Goal: Task Accomplishment & Management: Manage account settings

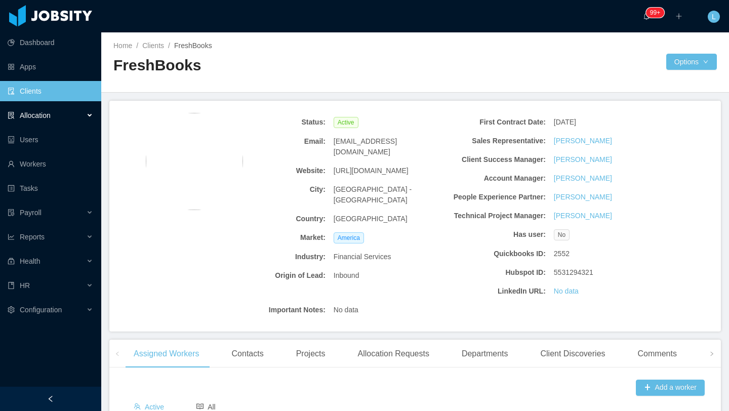
click at [71, 115] on div "Allocation" at bounding box center [50, 115] width 101 height 20
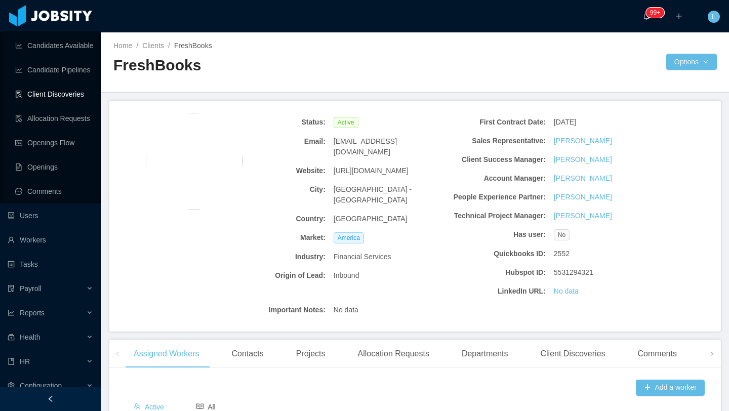
scroll to position [130, 0]
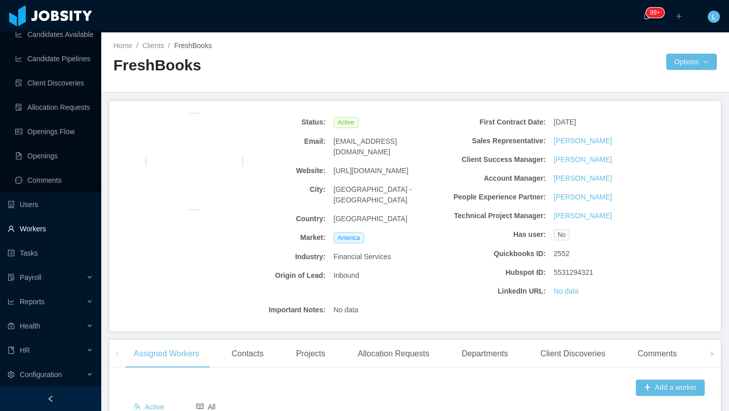
click at [54, 229] on link "Workers" at bounding box center [51, 229] width 86 height 20
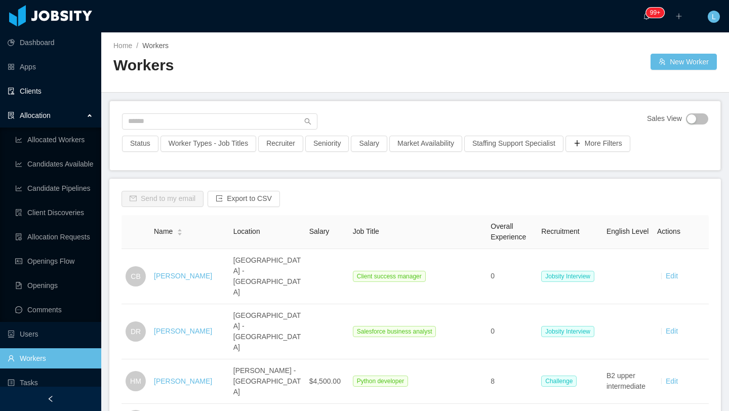
click at [40, 90] on link "Clients" at bounding box center [51, 91] width 86 height 20
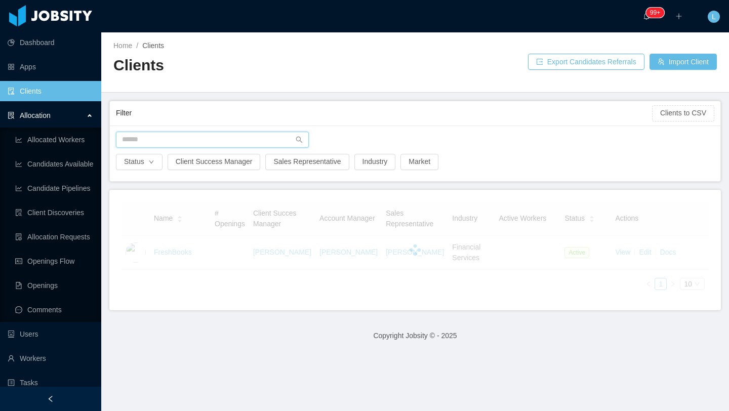
click at [269, 140] on input "text" at bounding box center [212, 140] width 193 height 16
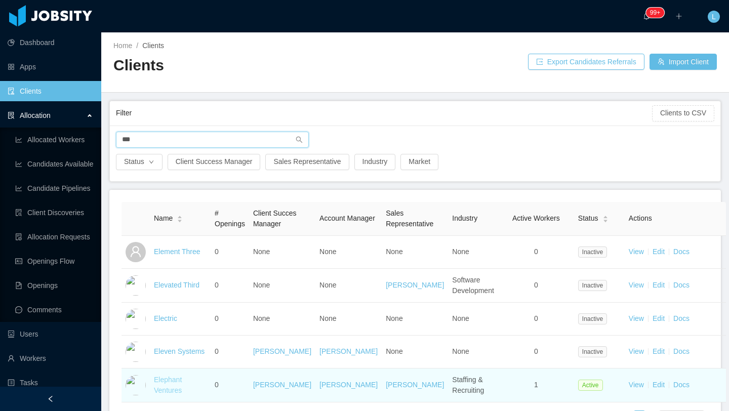
type input "***"
click at [174, 343] on link "Elephant Ventures" at bounding box center [168, 385] width 28 height 19
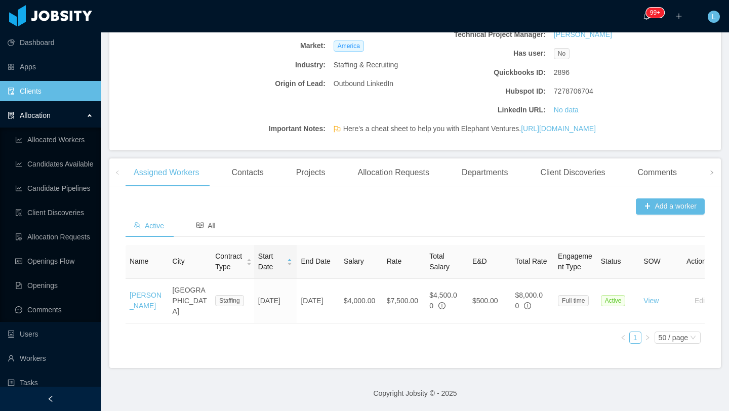
scroll to position [179, 0]
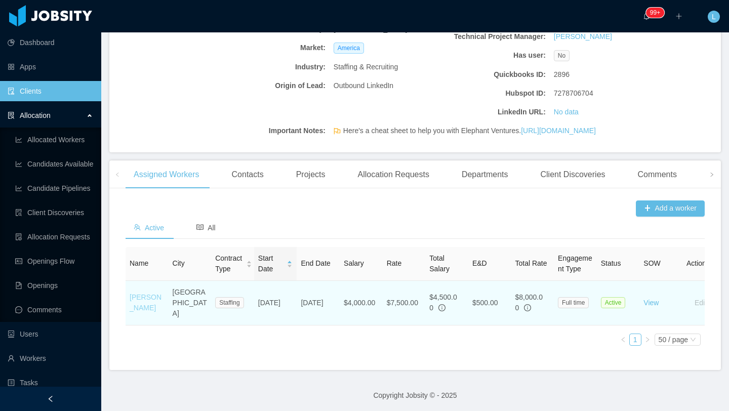
click at [138, 312] on link "[PERSON_NAME]" at bounding box center [146, 302] width 32 height 19
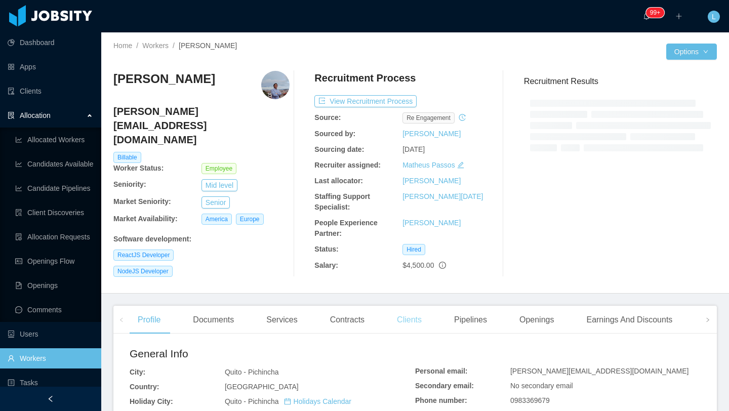
click at [410, 315] on div "Clients" at bounding box center [409, 320] width 41 height 28
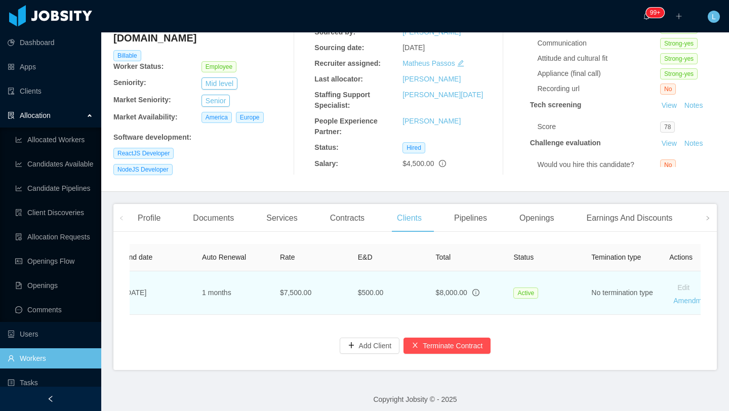
scroll to position [0, 441]
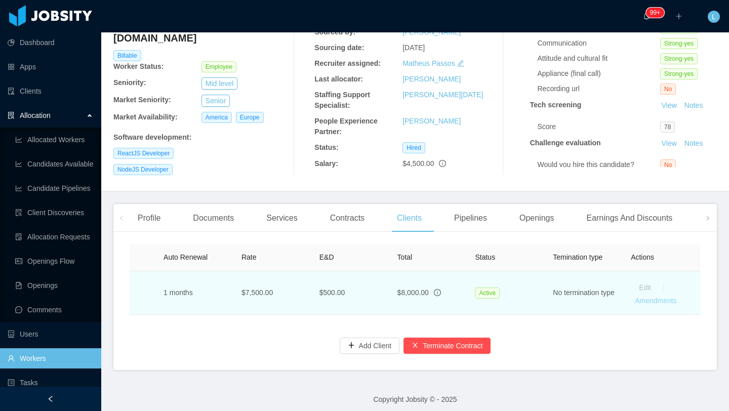
click at [607, 297] on link "Amendments" at bounding box center [656, 301] width 42 height 8
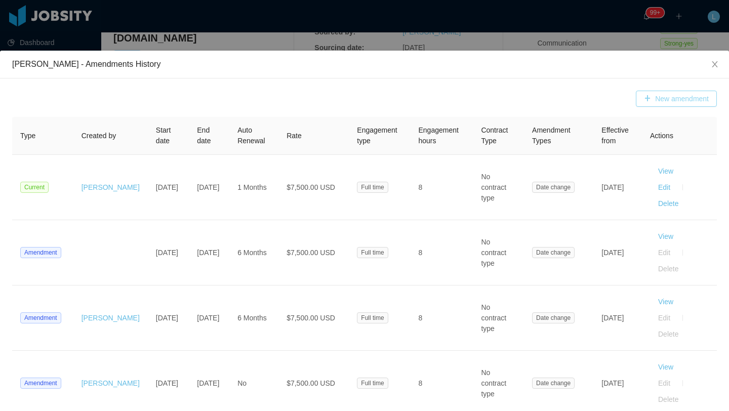
click at [607, 106] on button "New amendment" at bounding box center [676, 99] width 81 height 16
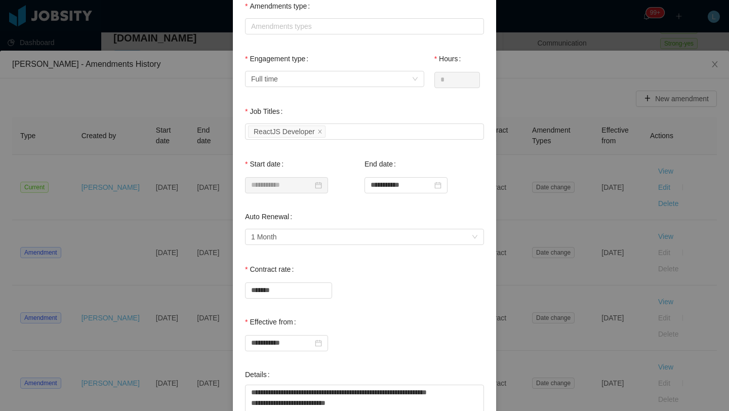
scroll to position [95, 0]
click at [422, 184] on input "**********" at bounding box center [406, 185] width 83 height 16
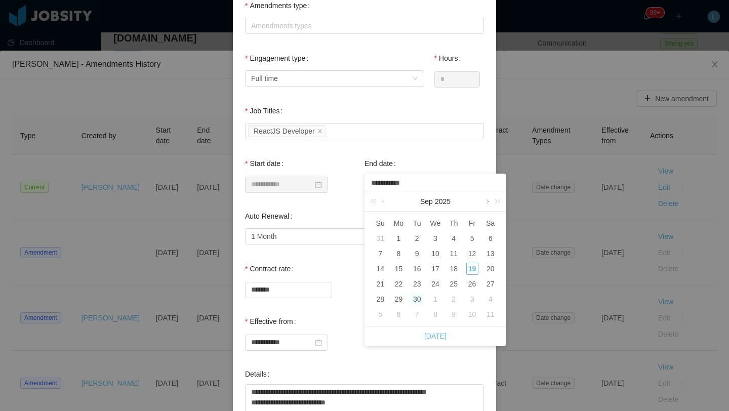
click at [488, 203] on link at bounding box center [486, 201] width 9 height 20
click at [456, 300] on div "30" at bounding box center [454, 299] width 12 height 12
type input "**********"
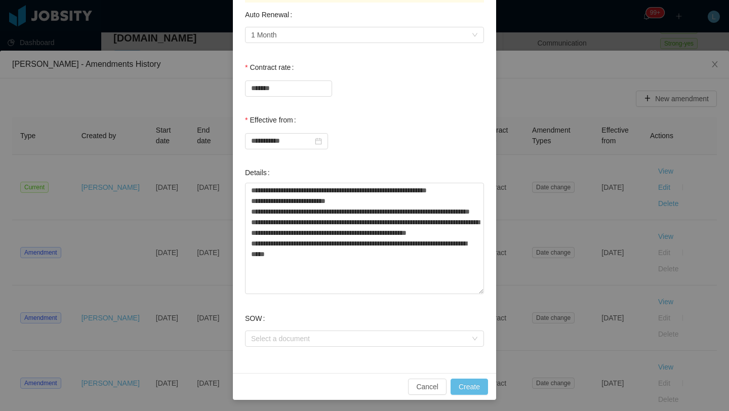
scroll to position [320, 0]
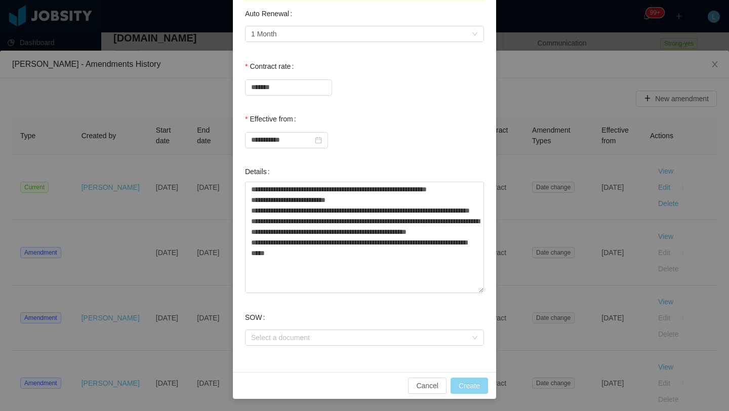
click at [479, 343] on button "Create" at bounding box center [469, 386] width 37 height 16
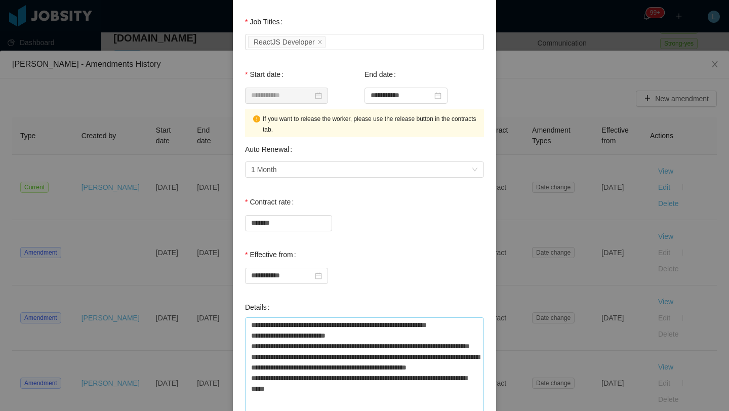
scroll to position [0, 0]
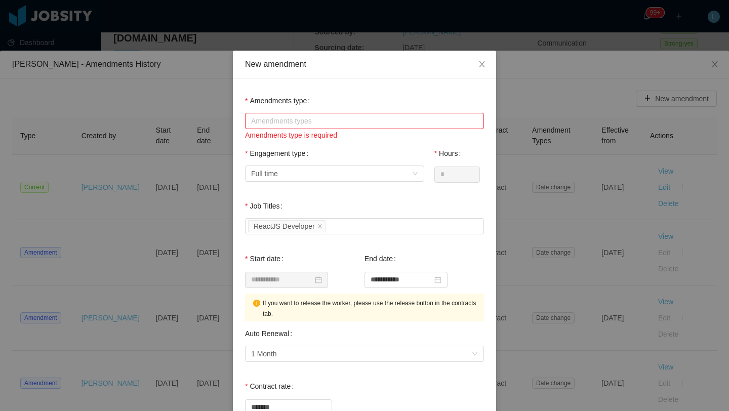
click at [336, 119] on div "Amendments types" at bounding box center [362, 121] width 222 height 10
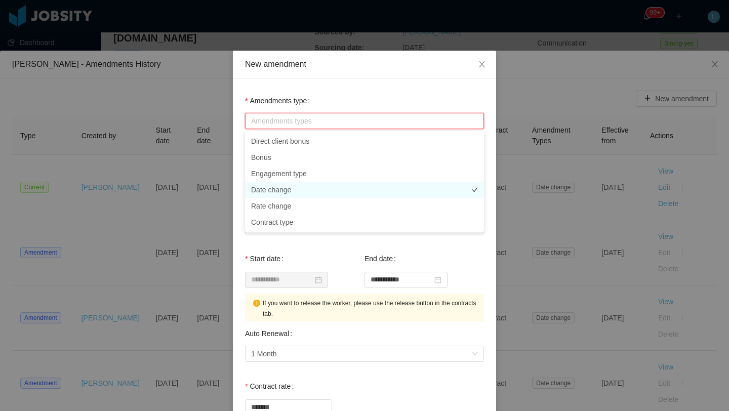
click at [291, 188] on li "Date change" at bounding box center [364, 190] width 239 height 16
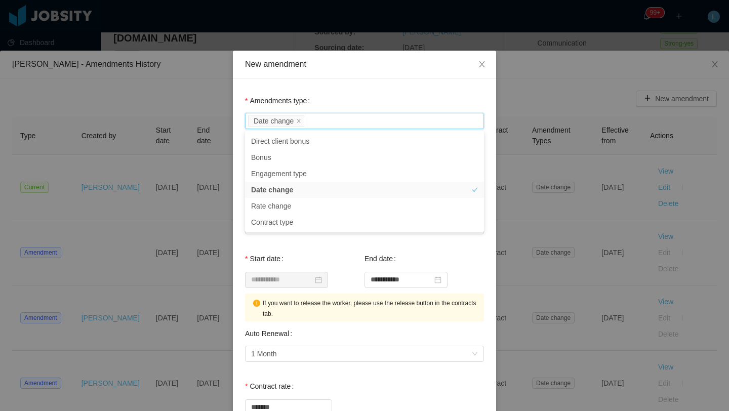
scroll to position [320, 0]
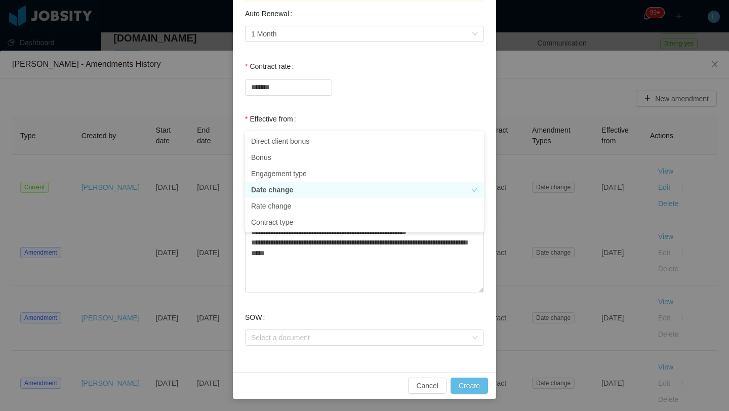
click at [356, 193] on li "Date change" at bounding box center [364, 190] width 239 height 16
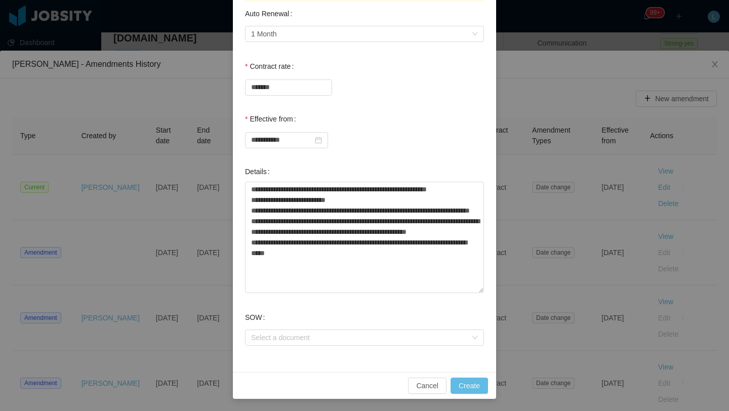
scroll to position [0, 0]
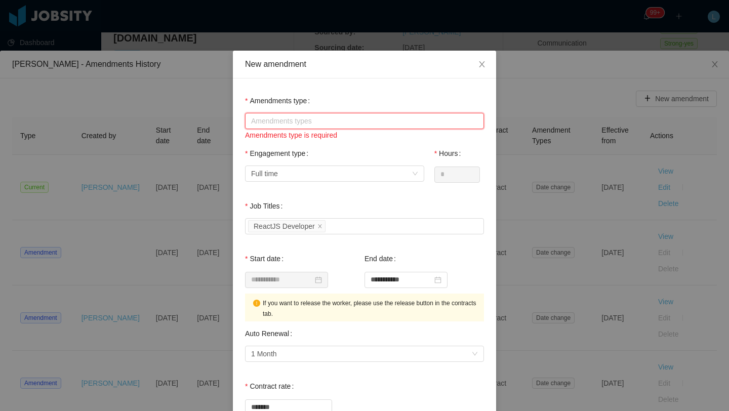
click at [348, 122] on div "Amendments types" at bounding box center [362, 121] width 222 height 10
click at [288, 124] on div "Amendments types" at bounding box center [362, 121] width 222 height 10
click at [307, 124] on div "Amendments types" at bounding box center [362, 121] width 222 height 10
click at [411, 143] on div "Engagement type Select engagement type Full time" at bounding box center [334, 163] width 179 height 41
click at [408, 124] on div "Amendments types" at bounding box center [362, 121] width 222 height 10
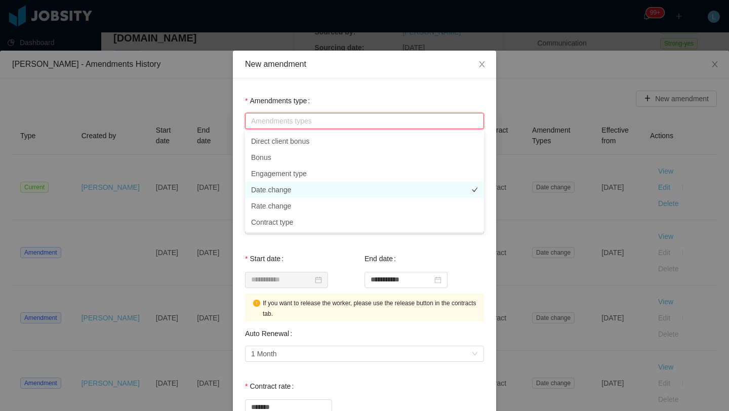
click at [286, 188] on li "Date change" at bounding box center [364, 190] width 239 height 16
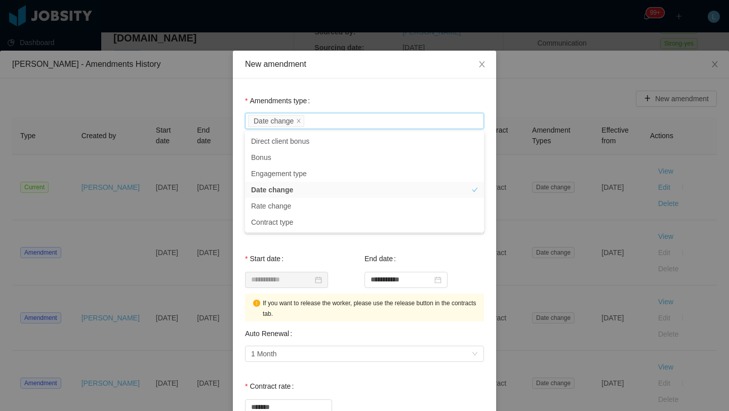
click at [368, 107] on div "Amendments type Amendments types Date change" at bounding box center [364, 111] width 239 height 41
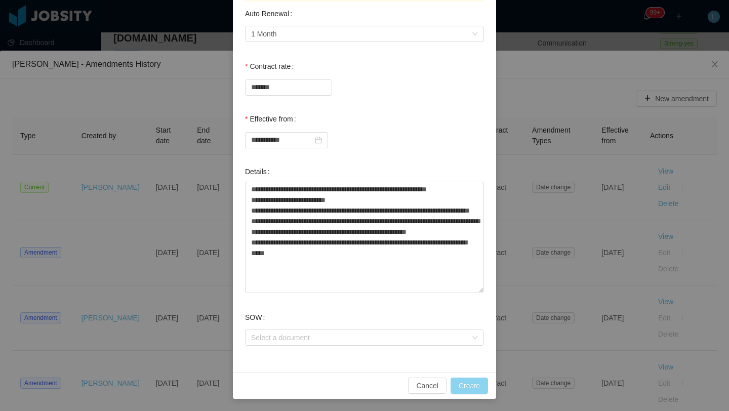
click at [470, 343] on button "Create" at bounding box center [469, 386] width 37 height 16
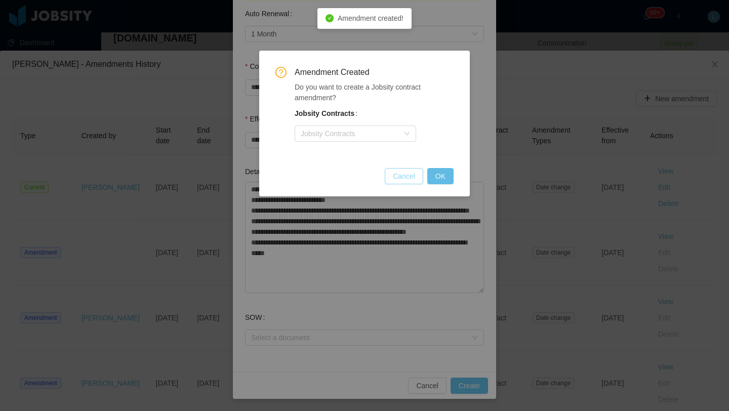
click at [410, 181] on button "Cancel" at bounding box center [404, 176] width 38 height 16
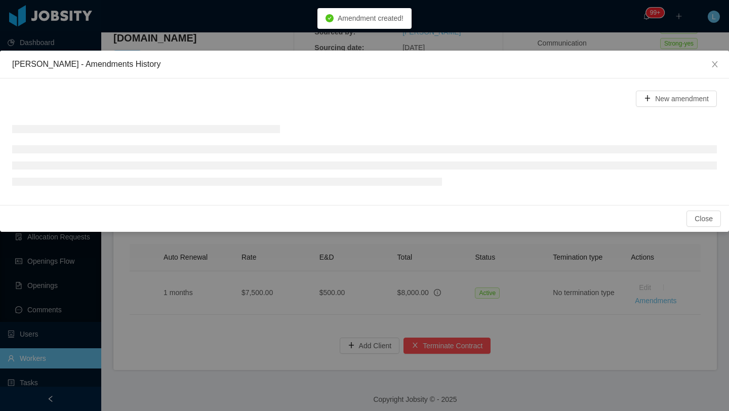
scroll to position [247, 0]
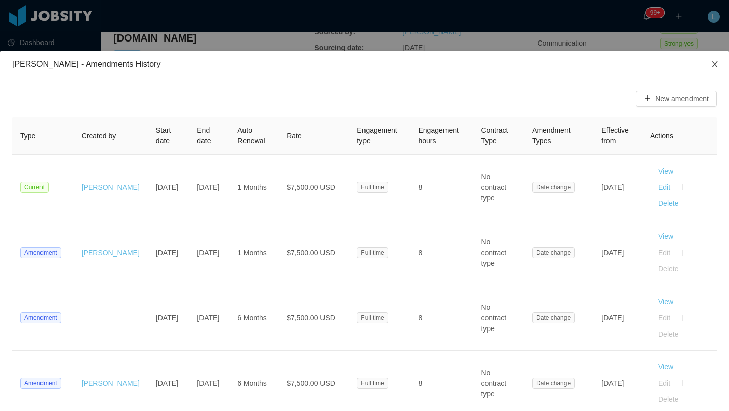
click at [607, 66] on icon "icon: close" at bounding box center [715, 64] width 6 height 6
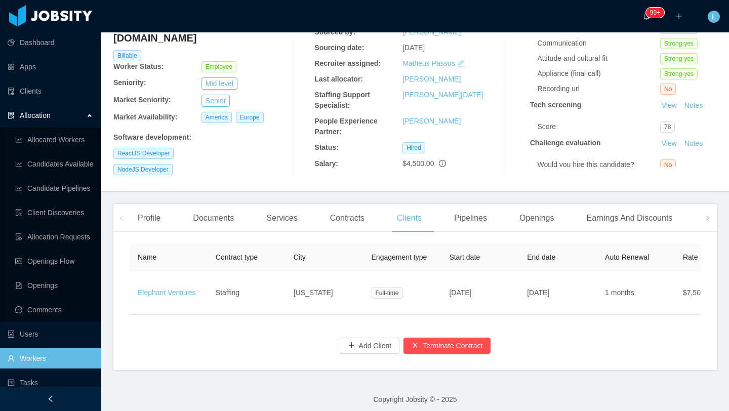
scroll to position [0, 0]
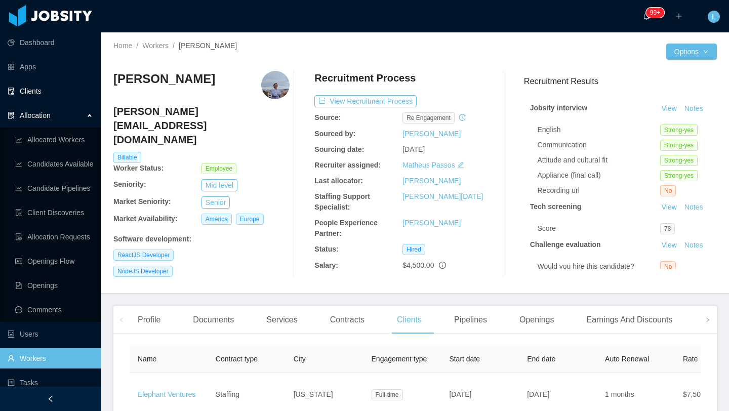
click at [42, 90] on link "Clients" at bounding box center [51, 91] width 86 height 20
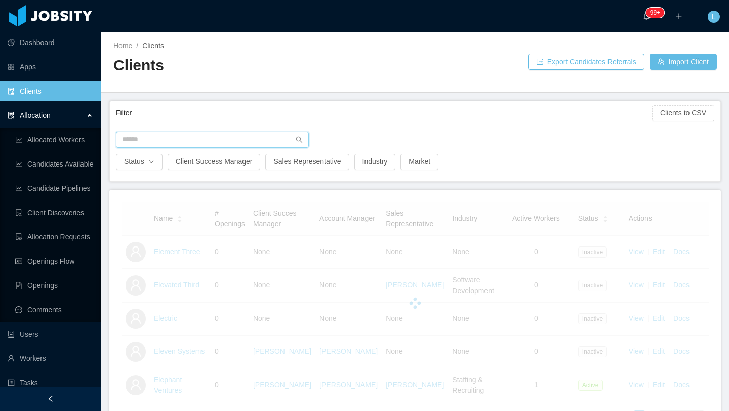
click at [191, 141] on input "text" at bounding box center [212, 140] width 193 height 16
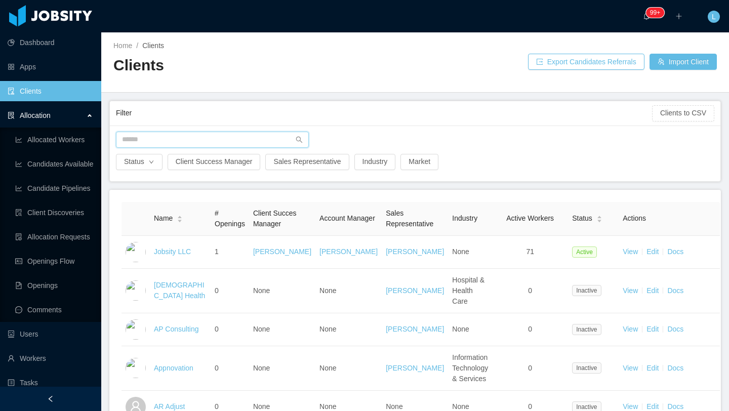
type input "*"
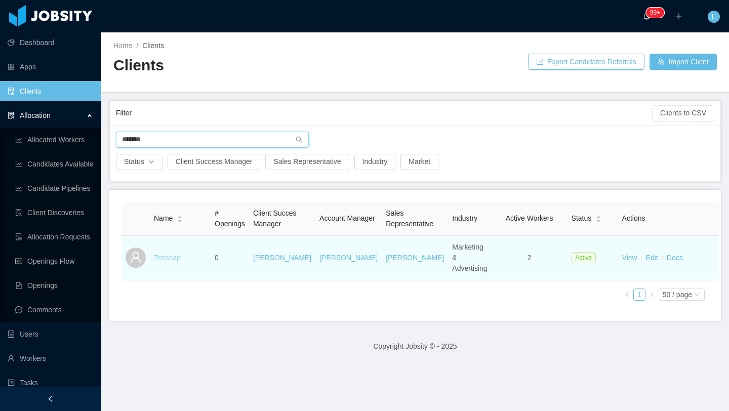
type input "*******"
click at [177, 254] on link "Teesnap" at bounding box center [167, 258] width 27 height 8
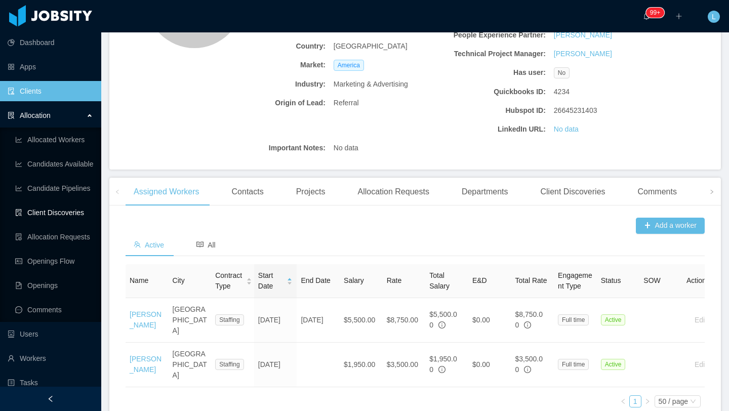
scroll to position [130, 0]
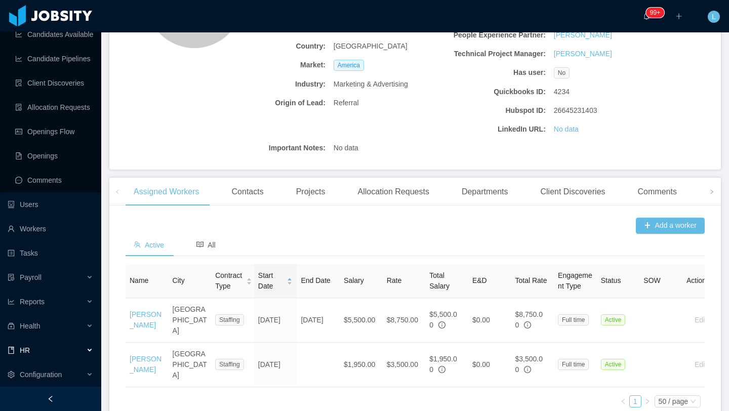
click at [82, 343] on div "HR" at bounding box center [50, 350] width 101 height 20
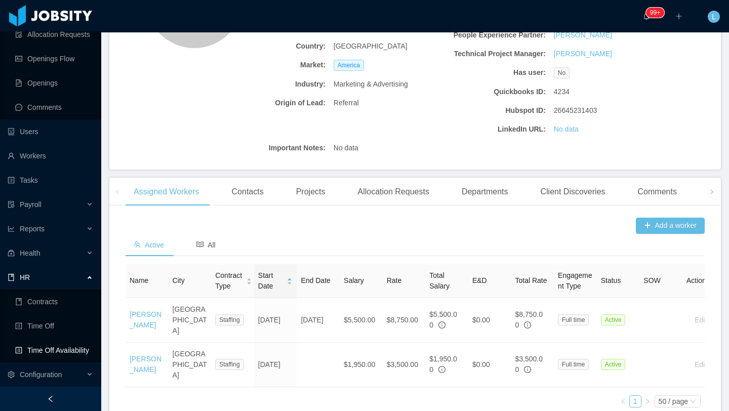
click at [51, 343] on link "Time Off Availability" at bounding box center [54, 350] width 78 height 20
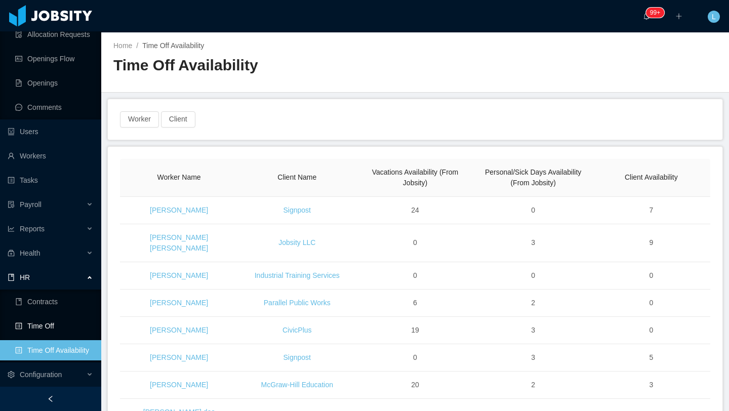
click at [50, 325] on link "Time Off" at bounding box center [54, 326] width 78 height 20
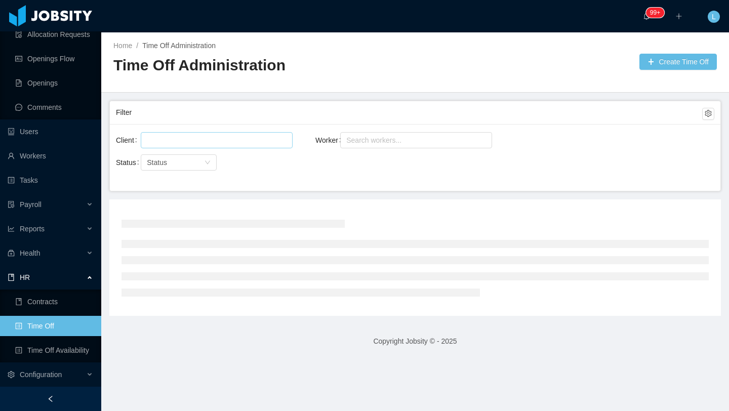
click at [219, 141] on div at bounding box center [215, 140] width 143 height 15
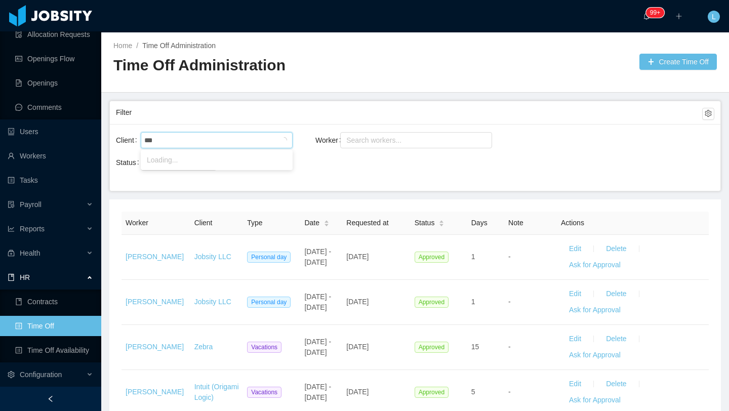
type input "****"
click at [222, 159] on li "Veracross" at bounding box center [217, 160] width 152 height 16
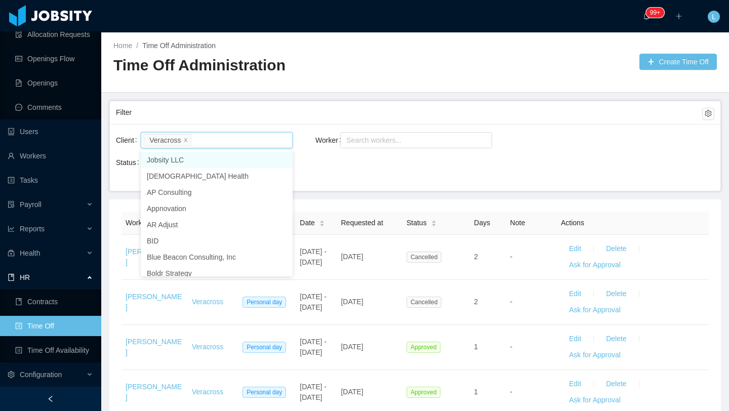
click at [455, 165] on div "Client Veracross Worker Search workers... Status Status" at bounding box center [415, 157] width 611 height 67
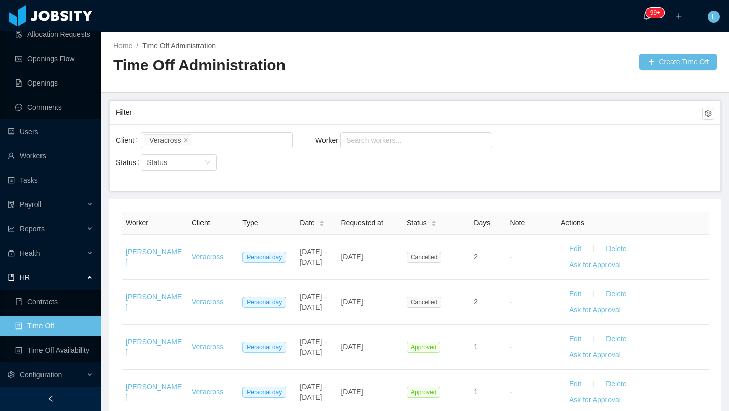
scroll to position [448, 0]
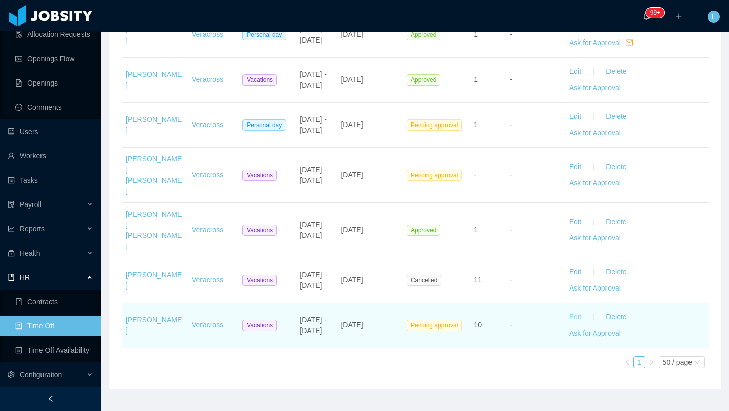
click at [578, 309] on button "Edit" at bounding box center [575, 317] width 28 height 16
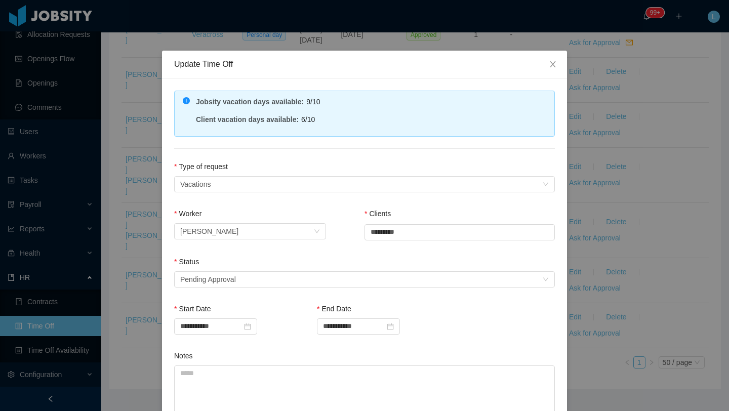
click at [331, 265] on div "Status" at bounding box center [364, 264] width 381 height 15
click at [328, 273] on div "Select status Pending Approval" at bounding box center [361, 279] width 362 height 15
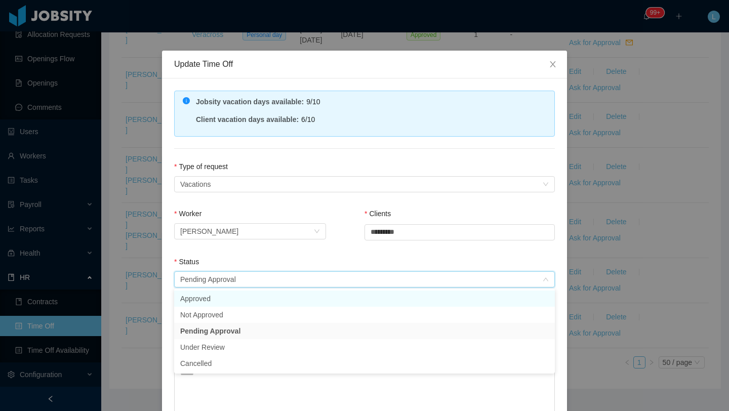
click at [260, 298] on li "Approved" at bounding box center [364, 299] width 381 height 16
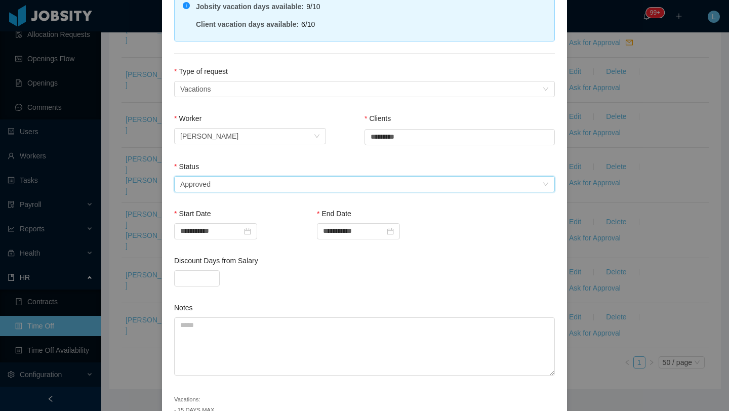
scroll to position [160, 0]
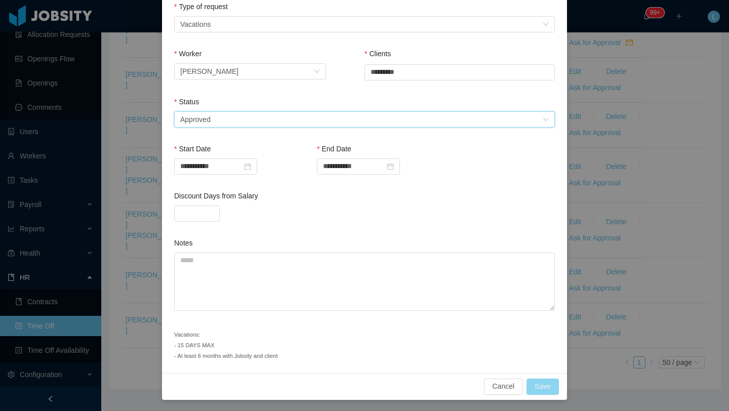
click at [539, 343] on button "Save" at bounding box center [543, 387] width 32 height 16
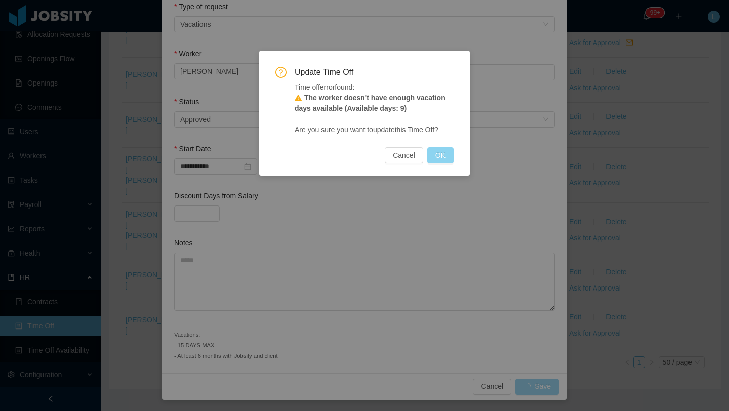
click at [442, 154] on button "OK" at bounding box center [440, 155] width 26 height 16
